Goal: Task Accomplishment & Management: Use online tool/utility

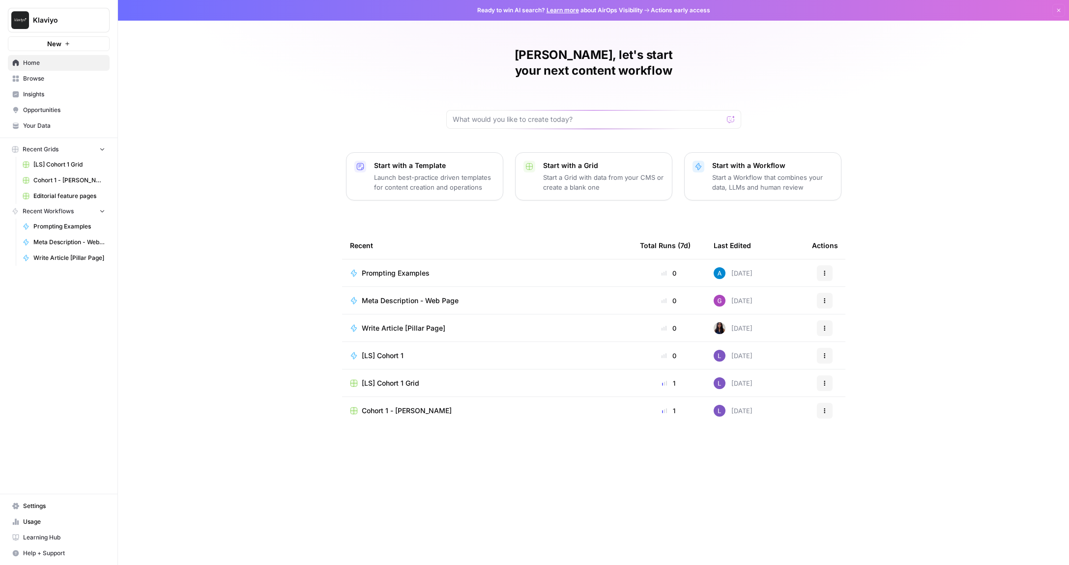
click at [739, 173] on p "Start a Workflow that combines your data, LLMs and human review" at bounding box center [772, 183] width 121 height 20
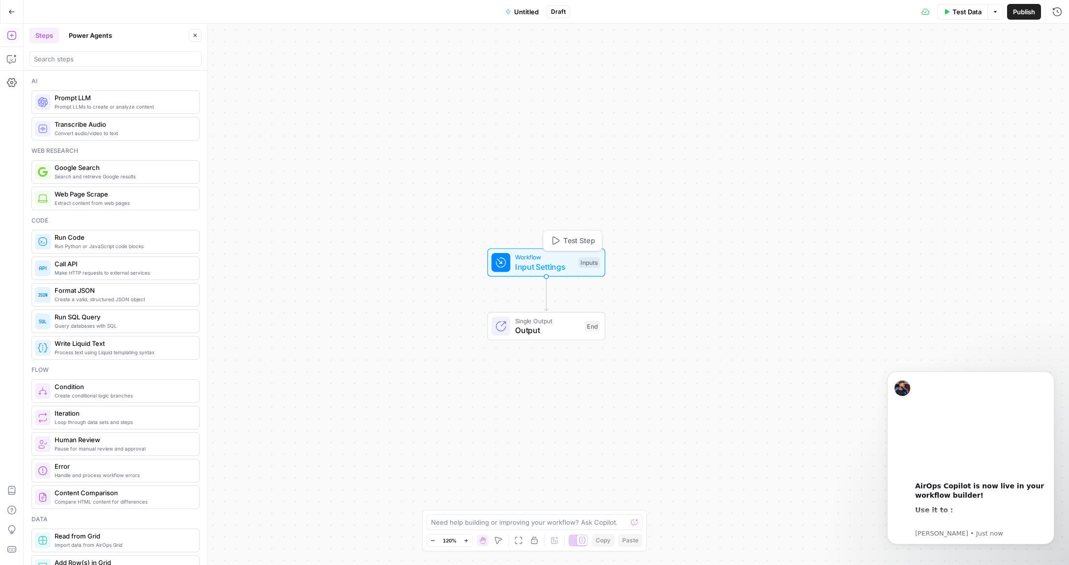
click at [570, 264] on span "Input Settings" at bounding box center [544, 267] width 59 height 12
click at [530, 265] on span "Input Settings" at bounding box center [544, 267] width 59 height 12
click at [558, 241] on icon "button" at bounding box center [556, 241] width 7 height 8
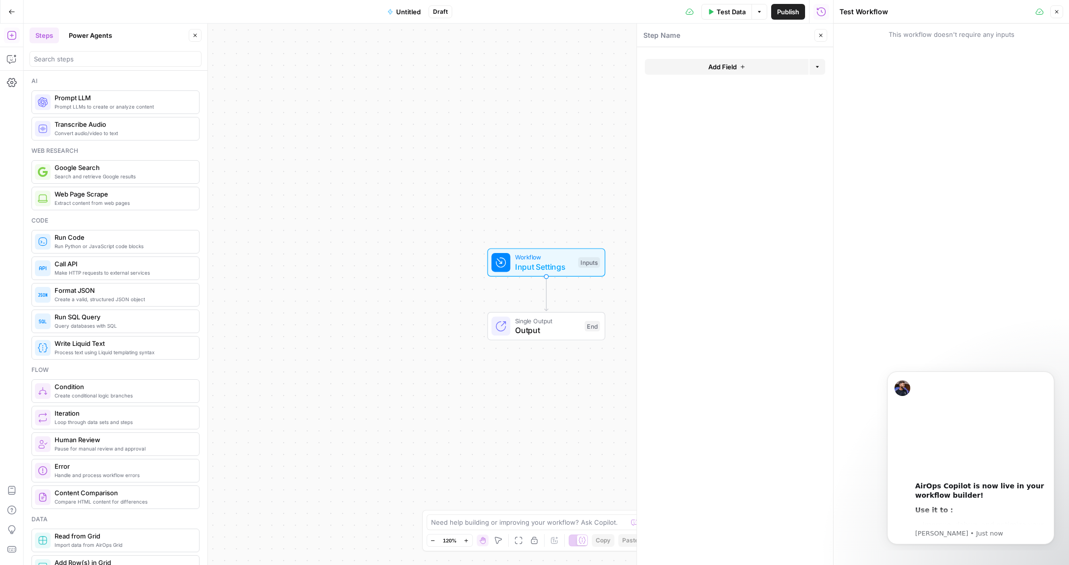
click at [728, 69] on span "Add Field" at bounding box center [723, 67] width 29 height 10
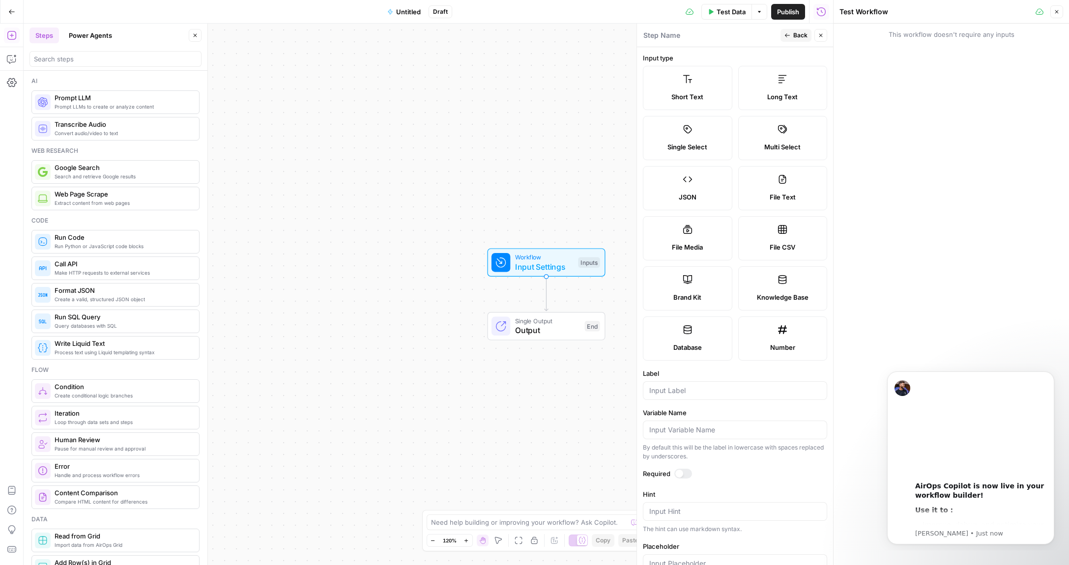
click at [1055, 11] on icon "button" at bounding box center [1057, 12] width 6 height 6
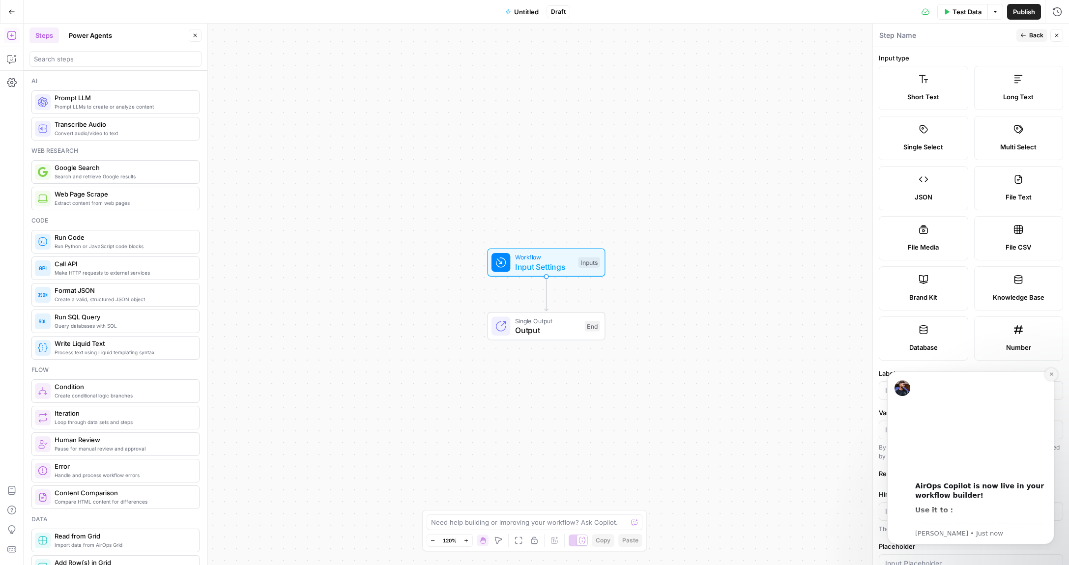
click at [1054, 373] on icon "Dismiss notification" at bounding box center [1051, 374] width 5 height 5
